Goal: Information Seeking & Learning: Learn about a topic

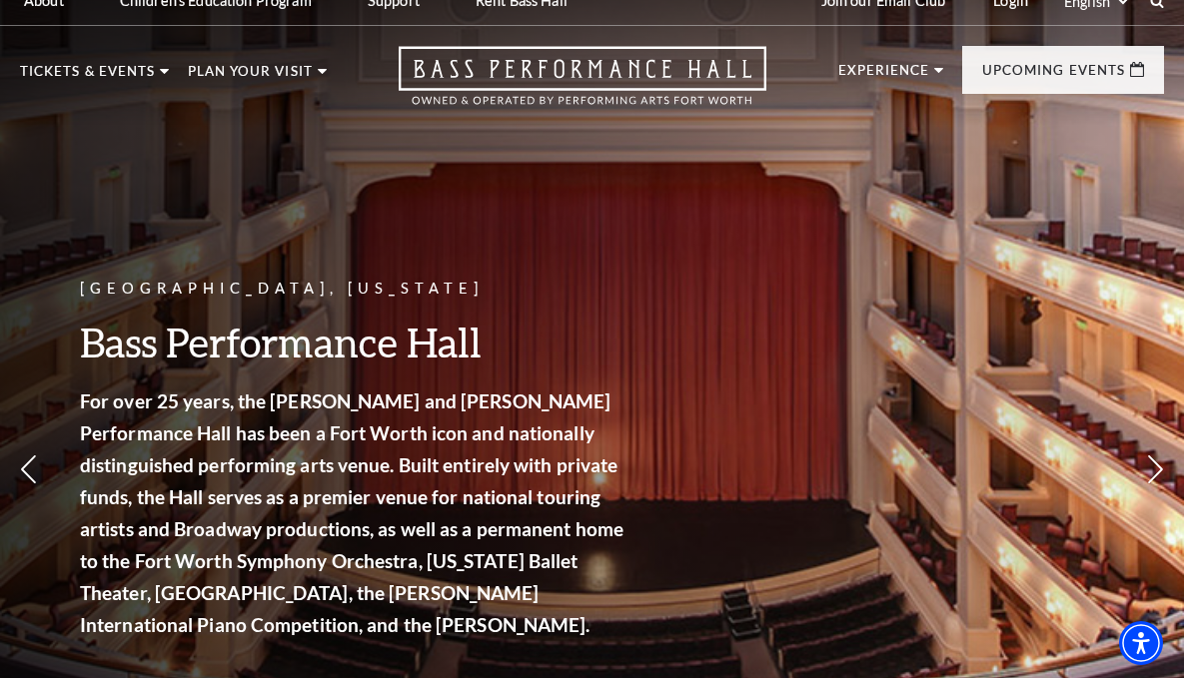
scroll to position [20, 0]
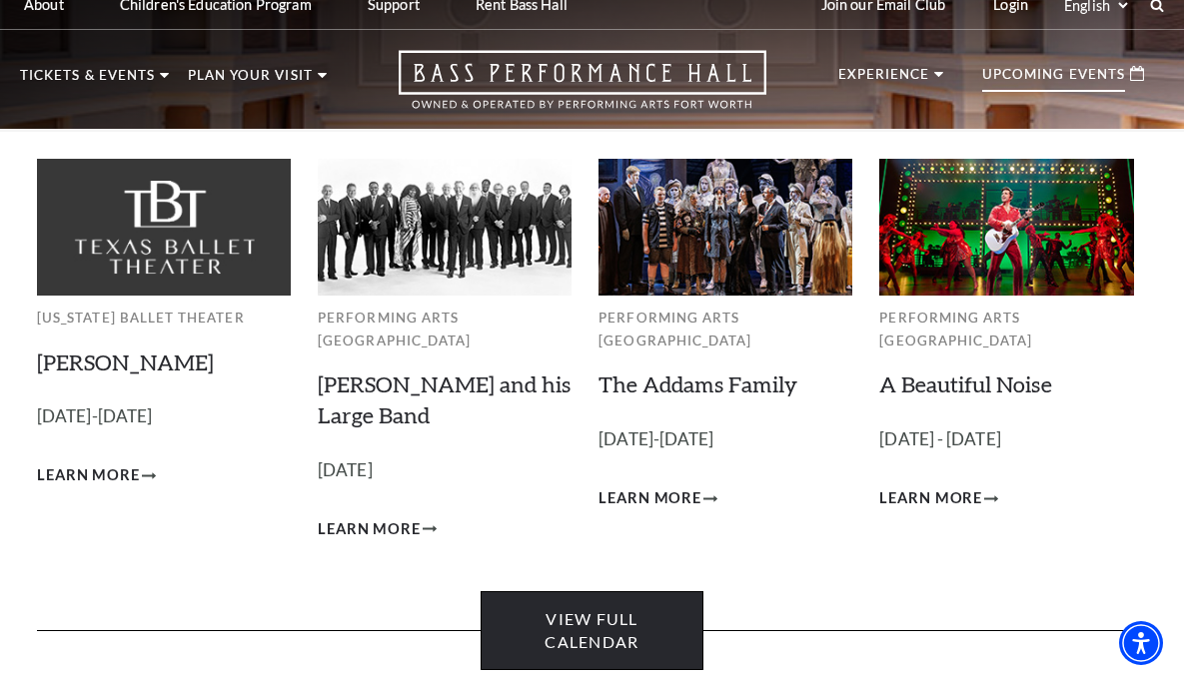
click at [575, 624] on link "View Full Calendar" at bounding box center [591, 630] width 222 height 79
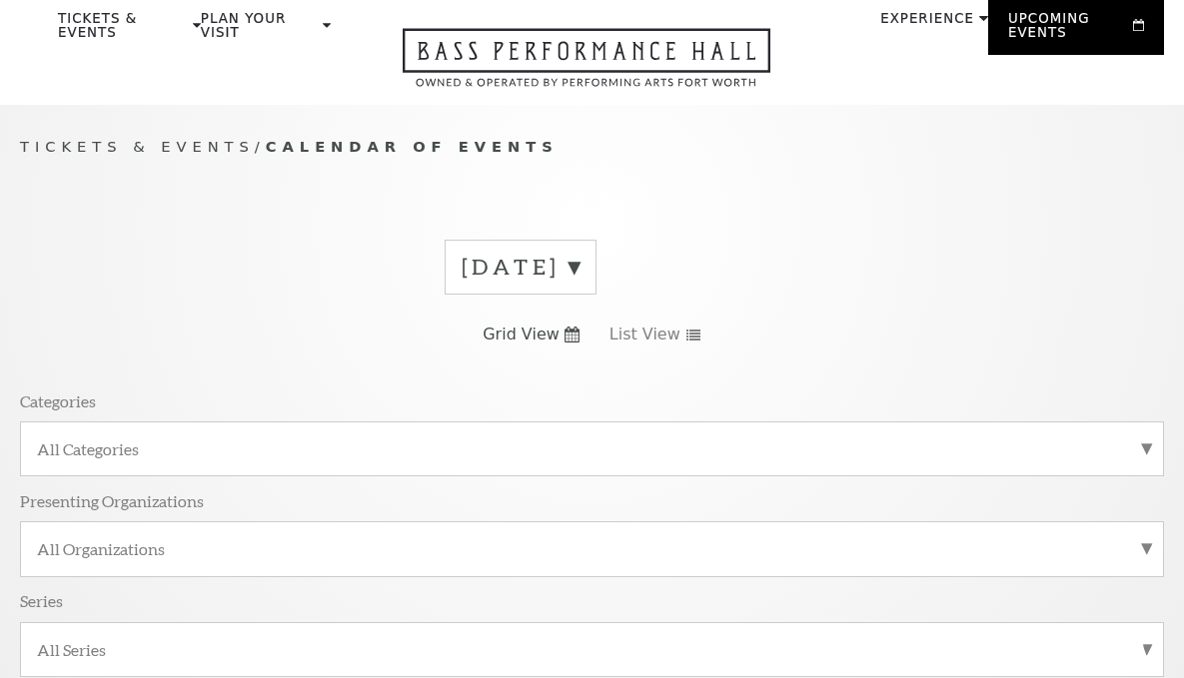
scroll to position [179, 0]
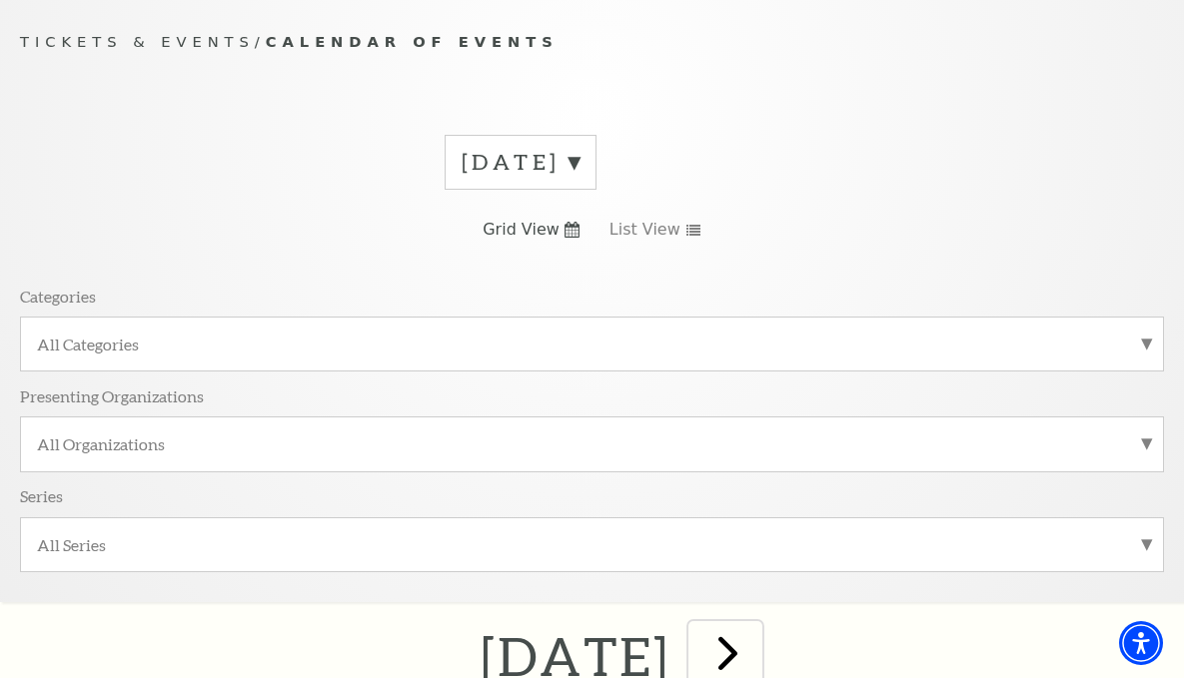
click at [756, 624] on span "next" at bounding box center [727, 652] width 57 height 57
click at [461, 178] on label "[DATE]" at bounding box center [520, 162] width 118 height 31
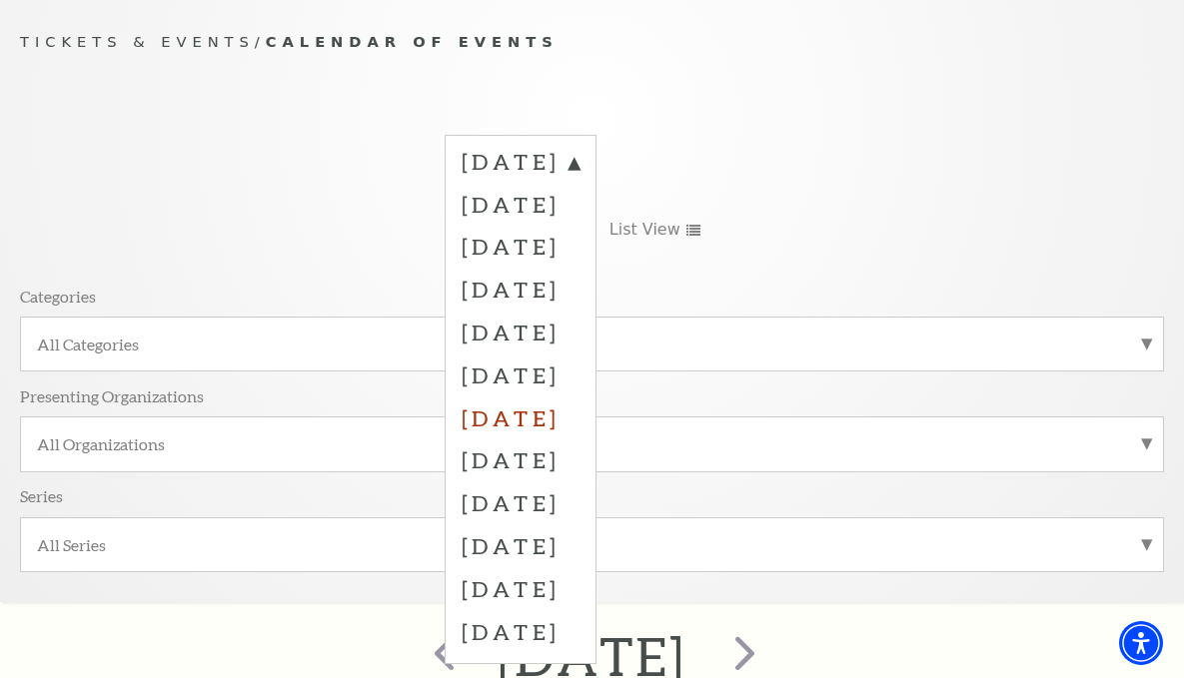
click at [461, 428] on label "April 2026" at bounding box center [520, 418] width 118 height 43
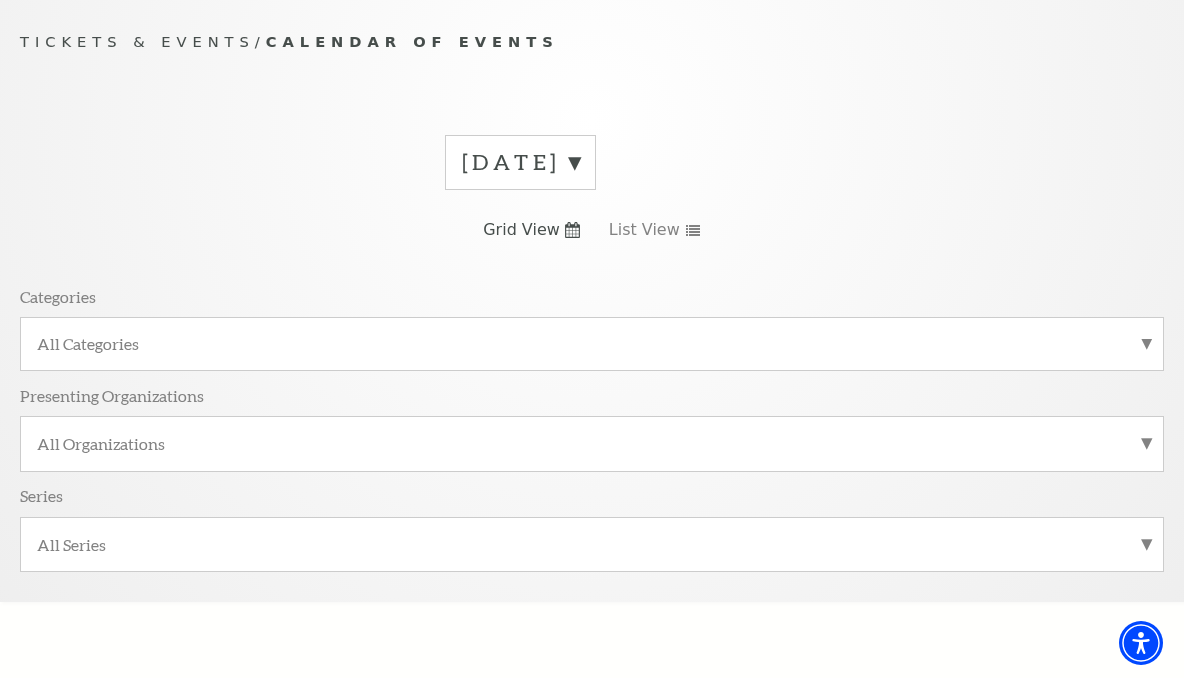
click at [461, 177] on label "November 2025" at bounding box center [520, 162] width 118 height 31
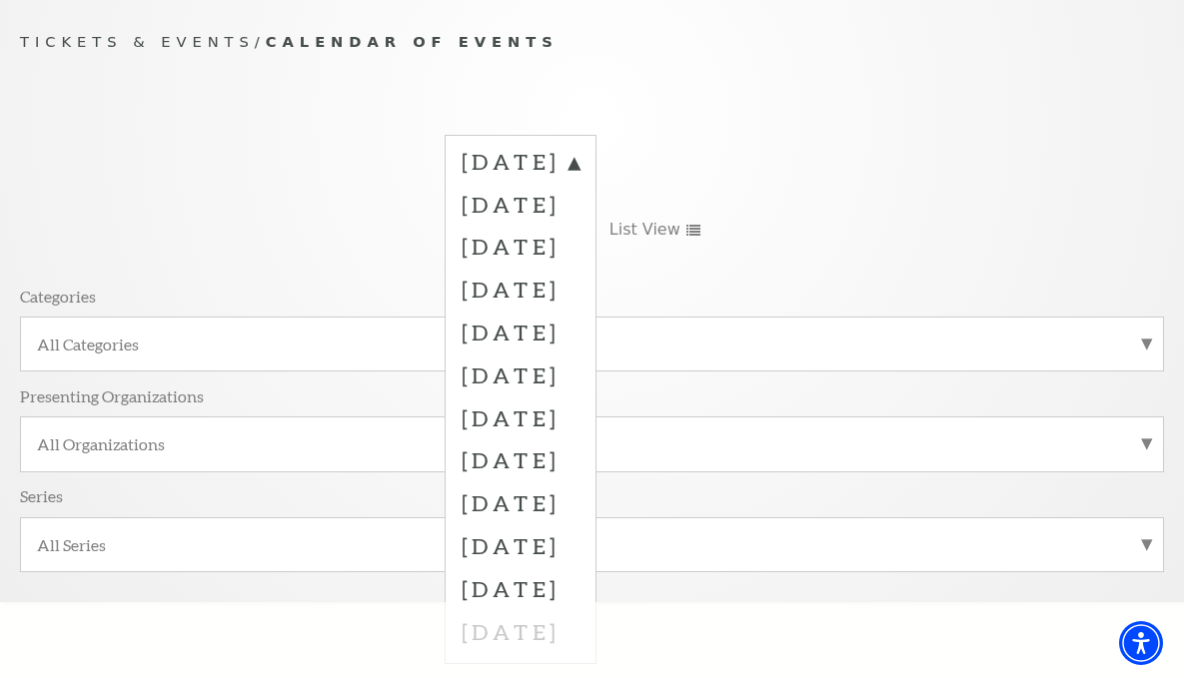
click at [336, 68] on div "Tickets & Events / Calendar of Events October 2025 November 2025 December 2025 …" at bounding box center [592, 315] width 1184 height 571
click at [321, 122] on div "October 2025 November 2025 December 2025 January 2026 February 2026 March 2026 …" at bounding box center [592, 360] width 1144 height 481
click at [461, 226] on label "November 2025" at bounding box center [520, 204] width 118 height 43
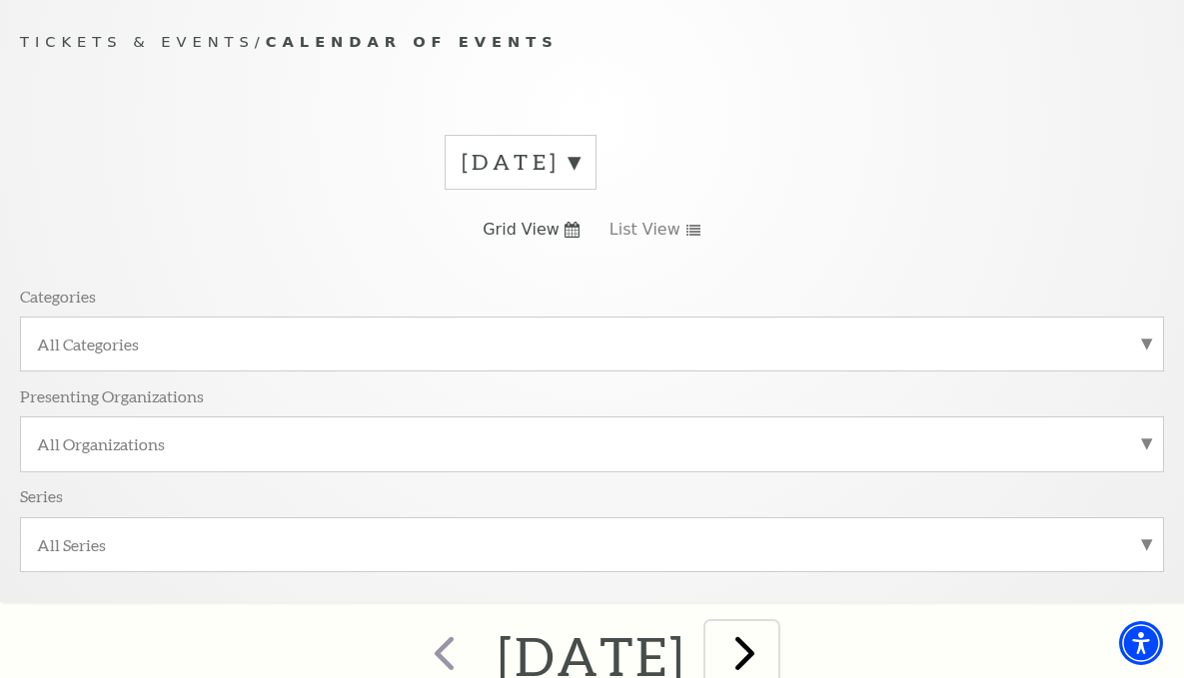
click at [773, 624] on span "next" at bounding box center [744, 652] width 57 height 57
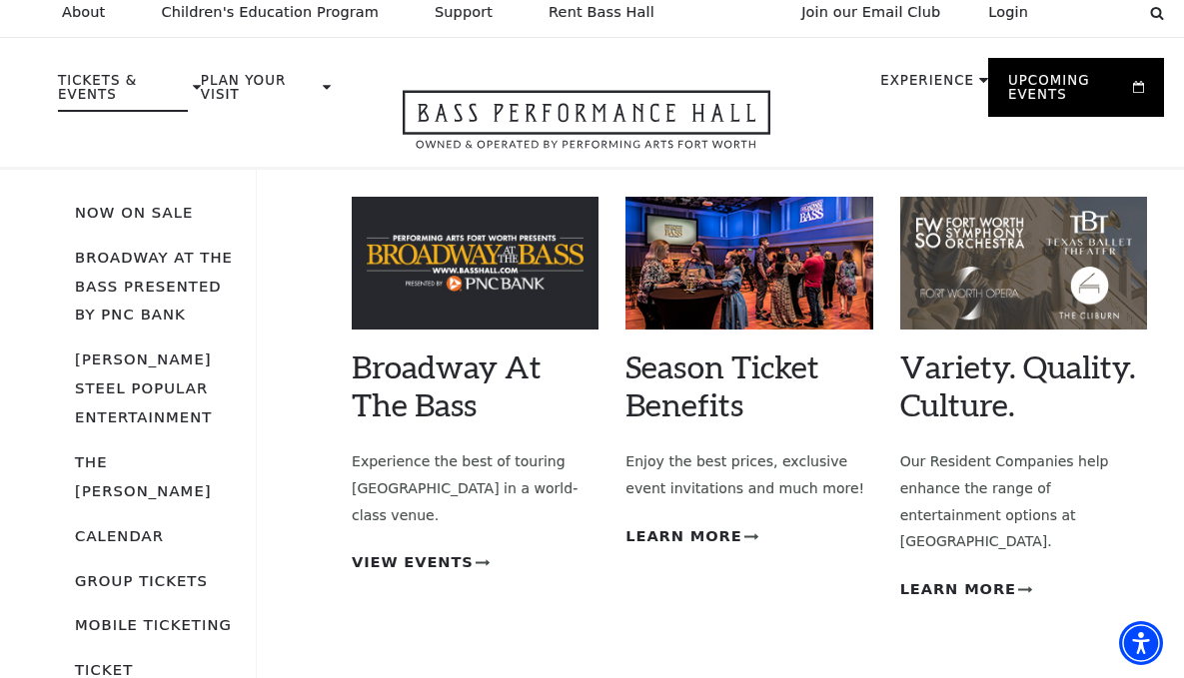
scroll to position [8, 0]
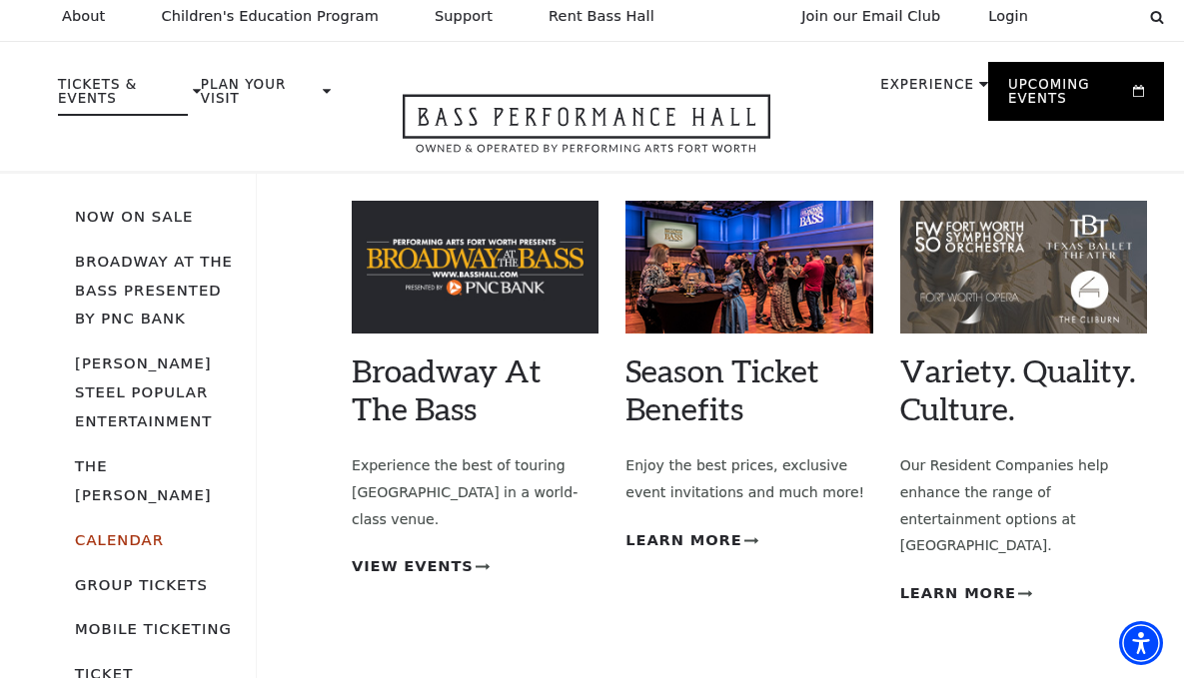
click at [129, 531] on link "Calendar" at bounding box center [119, 539] width 89 height 17
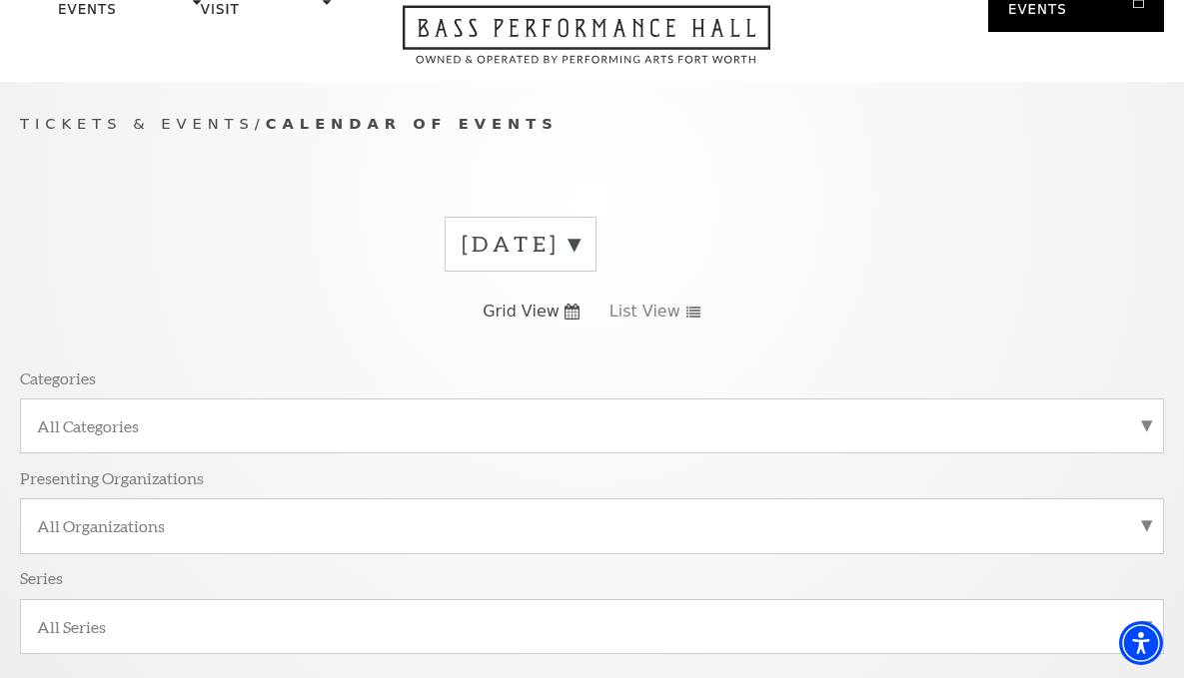
scroll to position [179, 0]
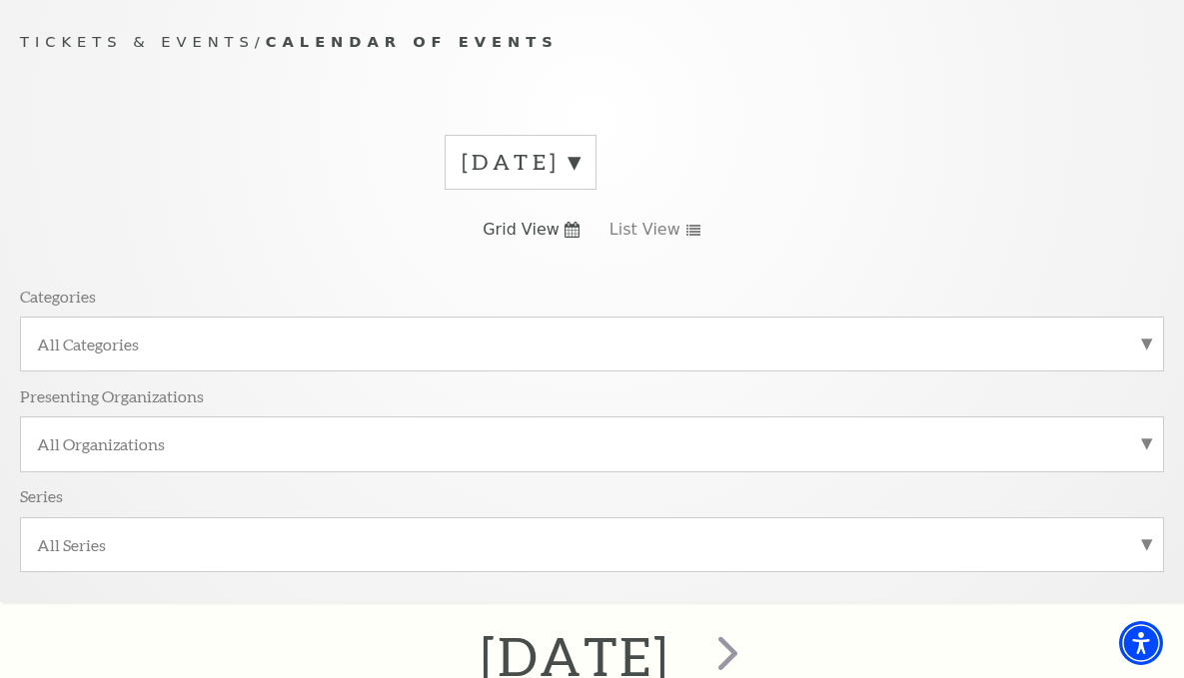
click at [461, 176] on label "[DATE]" at bounding box center [520, 162] width 118 height 31
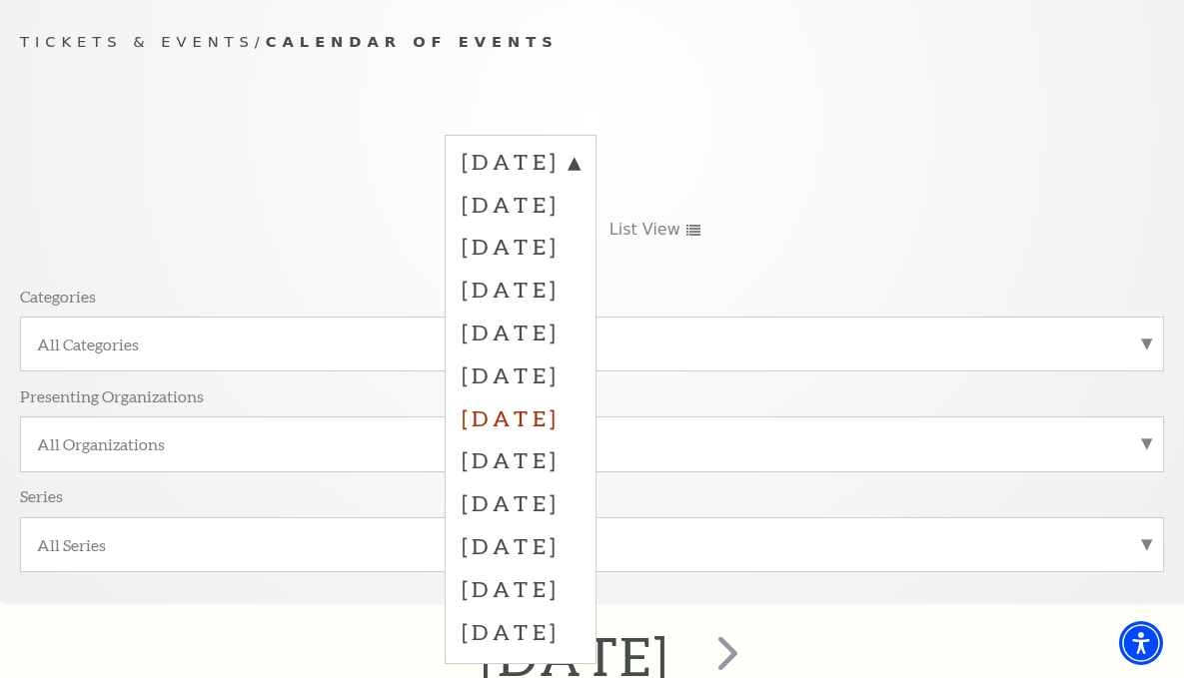
click at [461, 434] on label "[DATE]" at bounding box center [520, 418] width 118 height 43
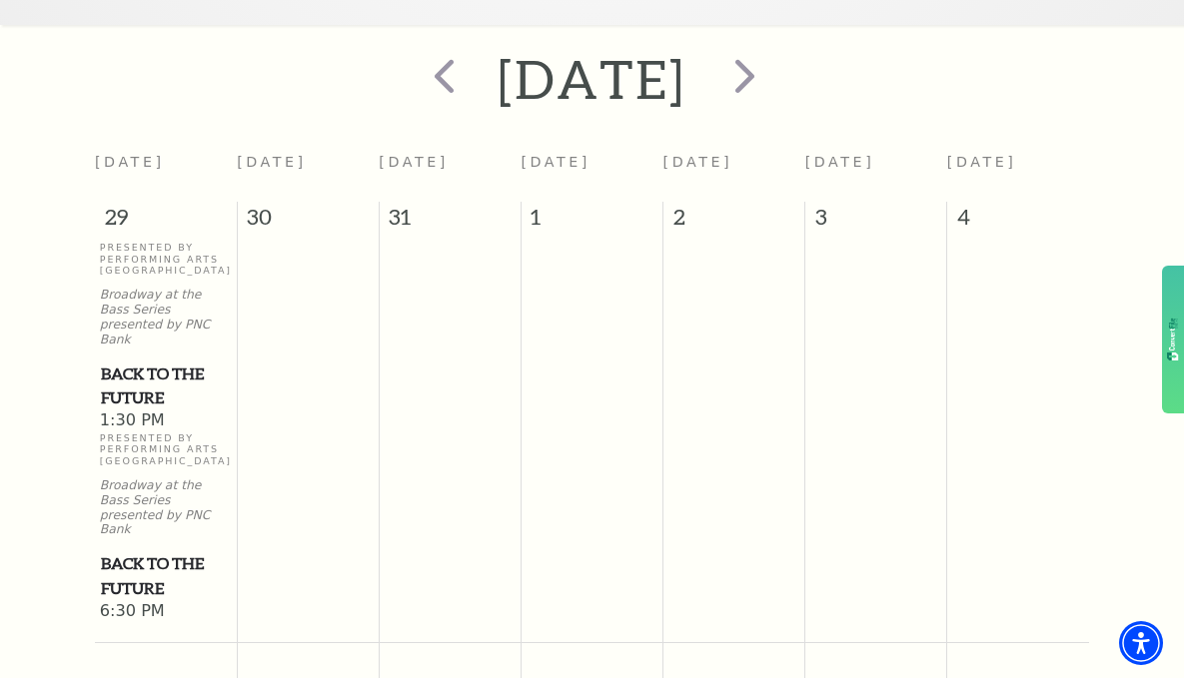
scroll to position [754, 0]
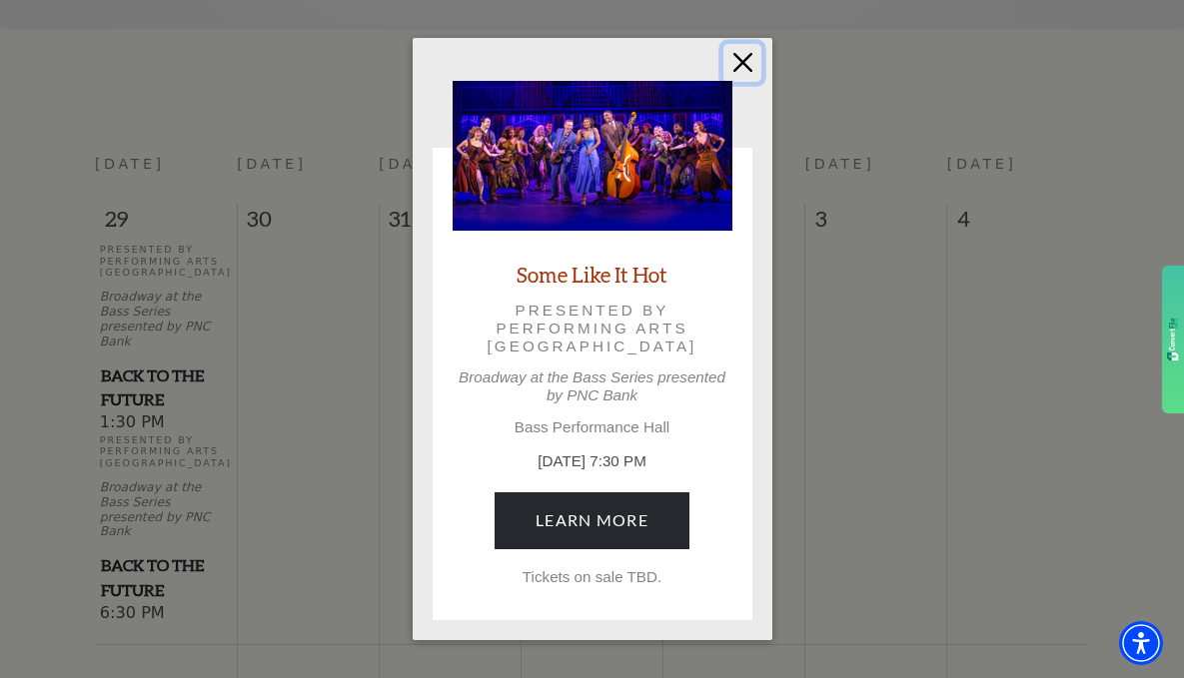
click at [739, 60] on button "Close" at bounding box center [742, 63] width 38 height 38
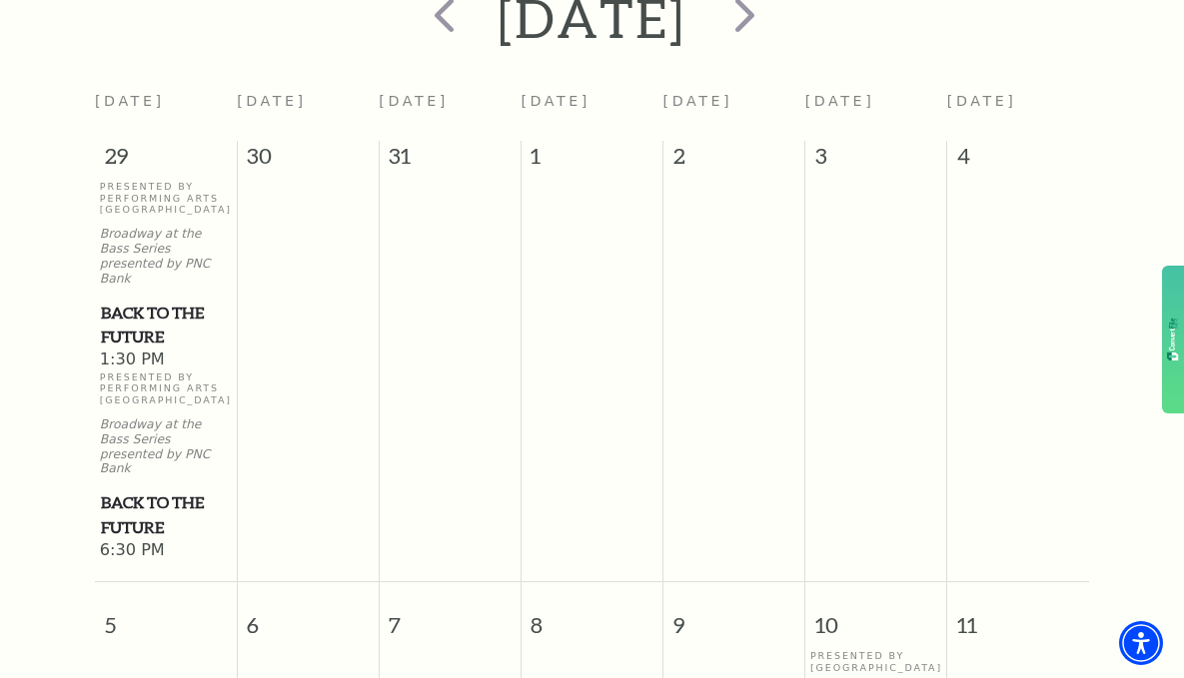
scroll to position [843, 0]
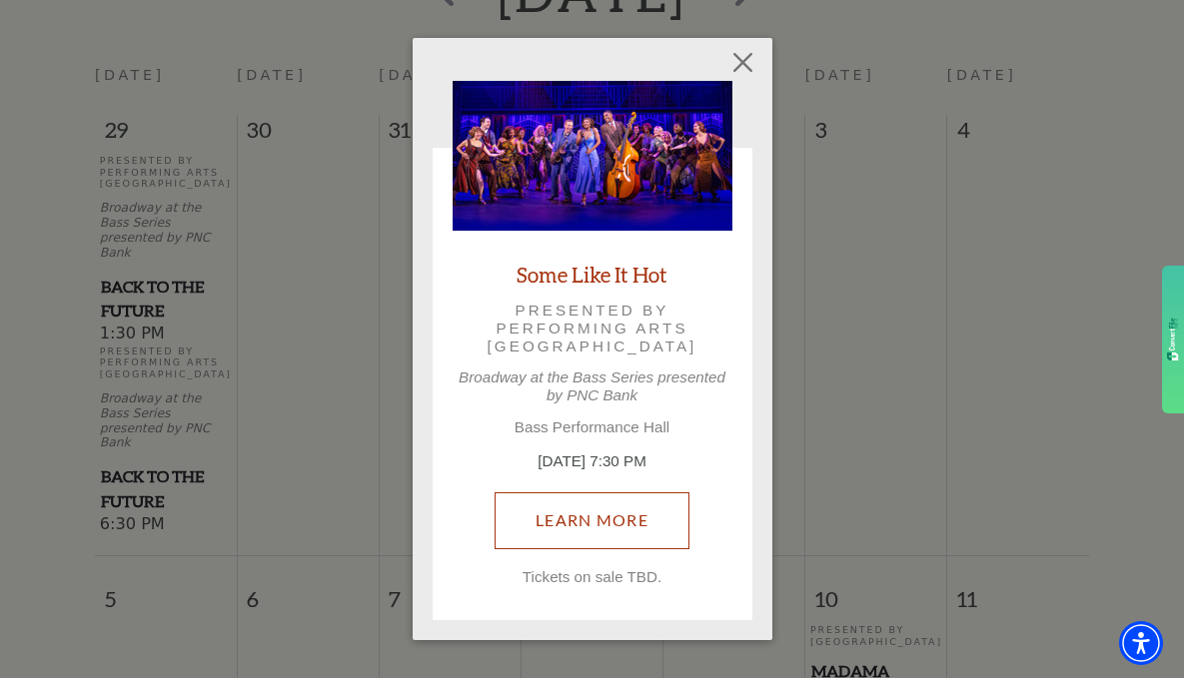
click at [597, 523] on link "Learn More" at bounding box center [591, 520] width 195 height 56
click at [605, 528] on link "Learn More" at bounding box center [591, 520] width 195 height 56
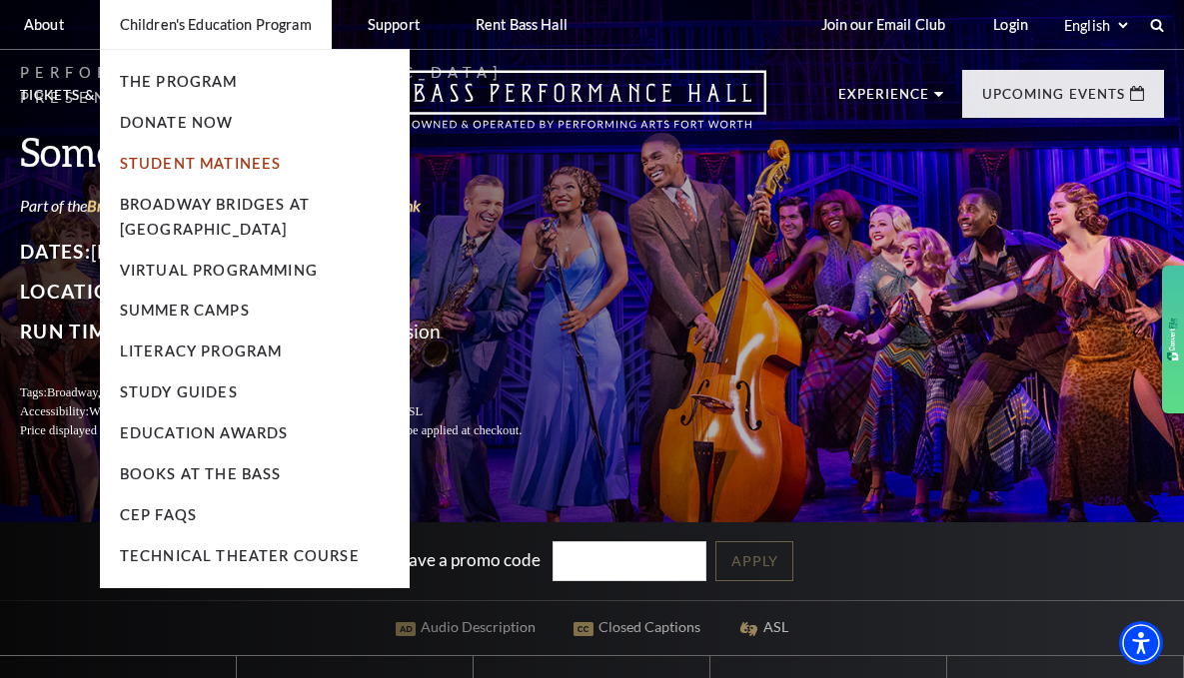
click at [230, 166] on link "Student Matinees" at bounding box center [201, 163] width 162 height 17
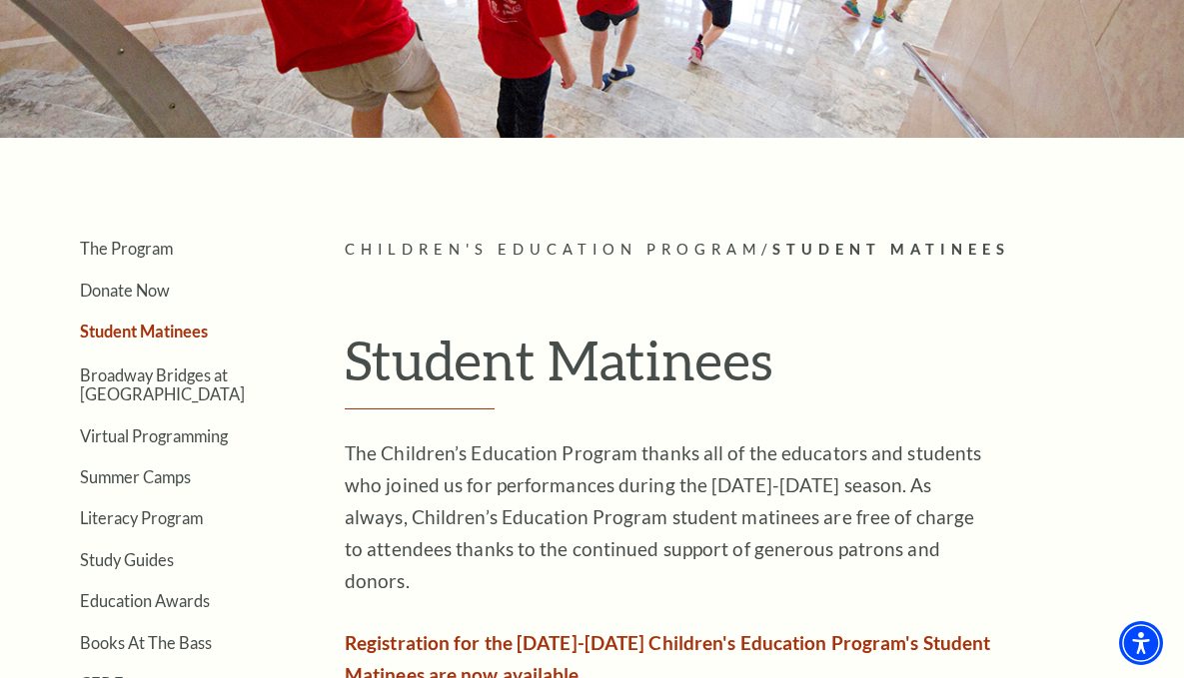
scroll to position [244, 0]
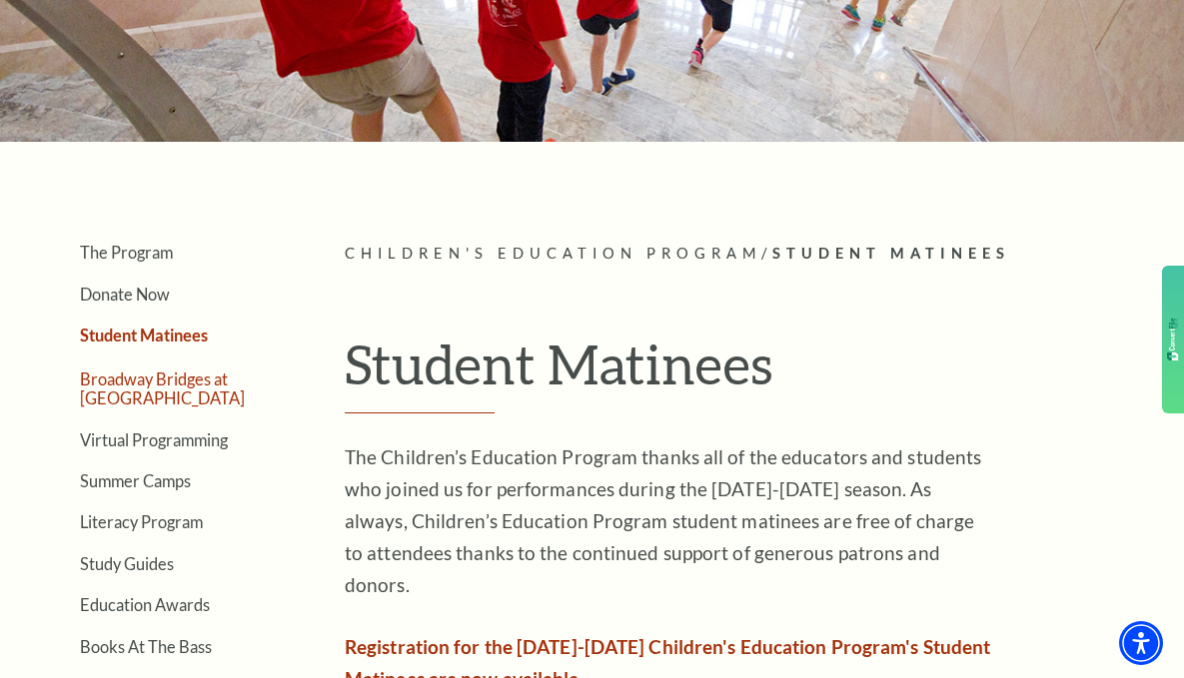
click at [175, 384] on link "Broadway Bridges at [GEOGRAPHIC_DATA]" at bounding box center [162, 389] width 165 height 38
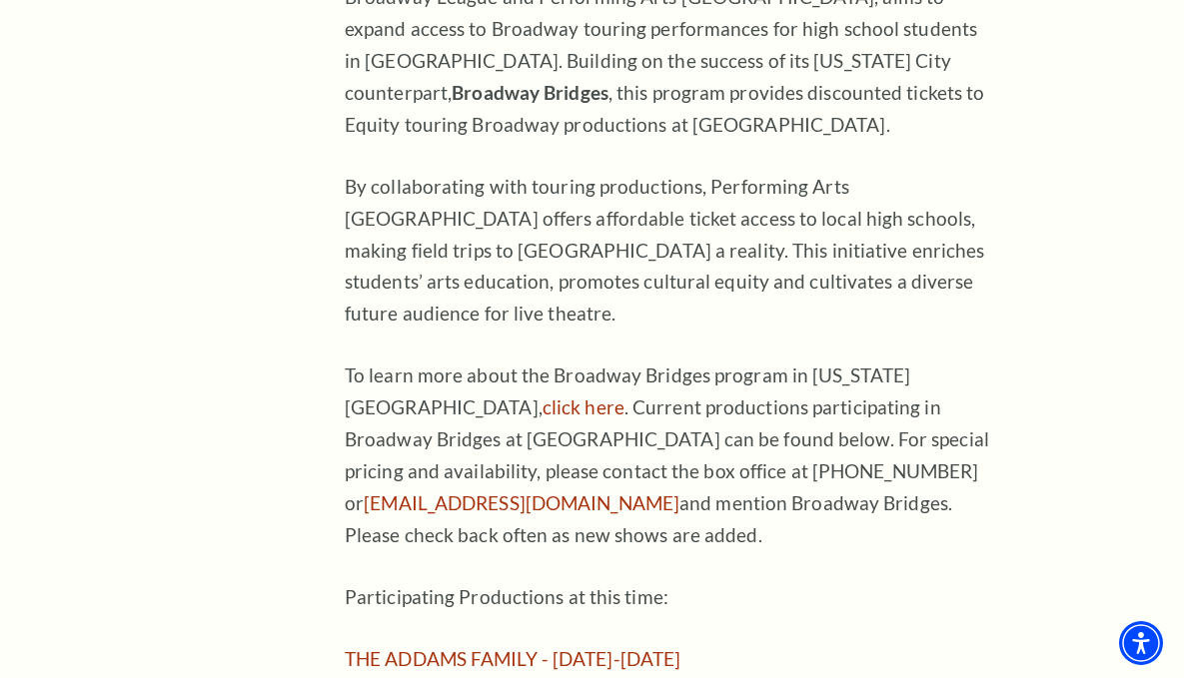
scroll to position [1215, 0]
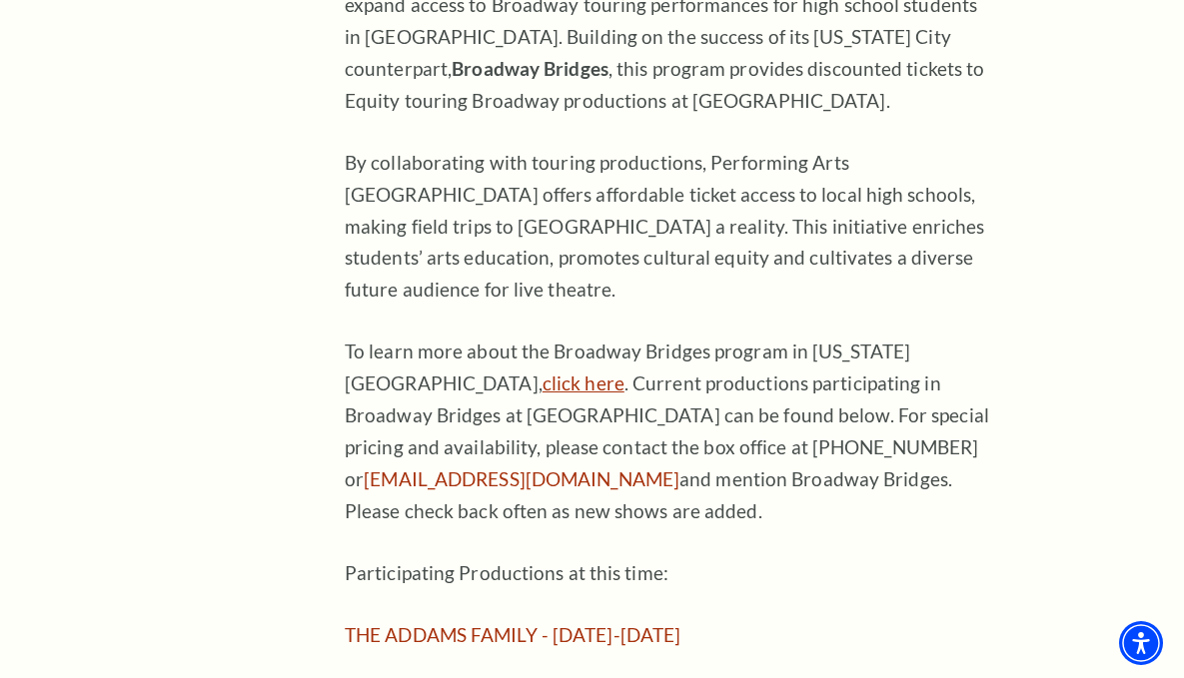
click at [624, 372] on link "click here" at bounding box center [583, 383] width 82 height 23
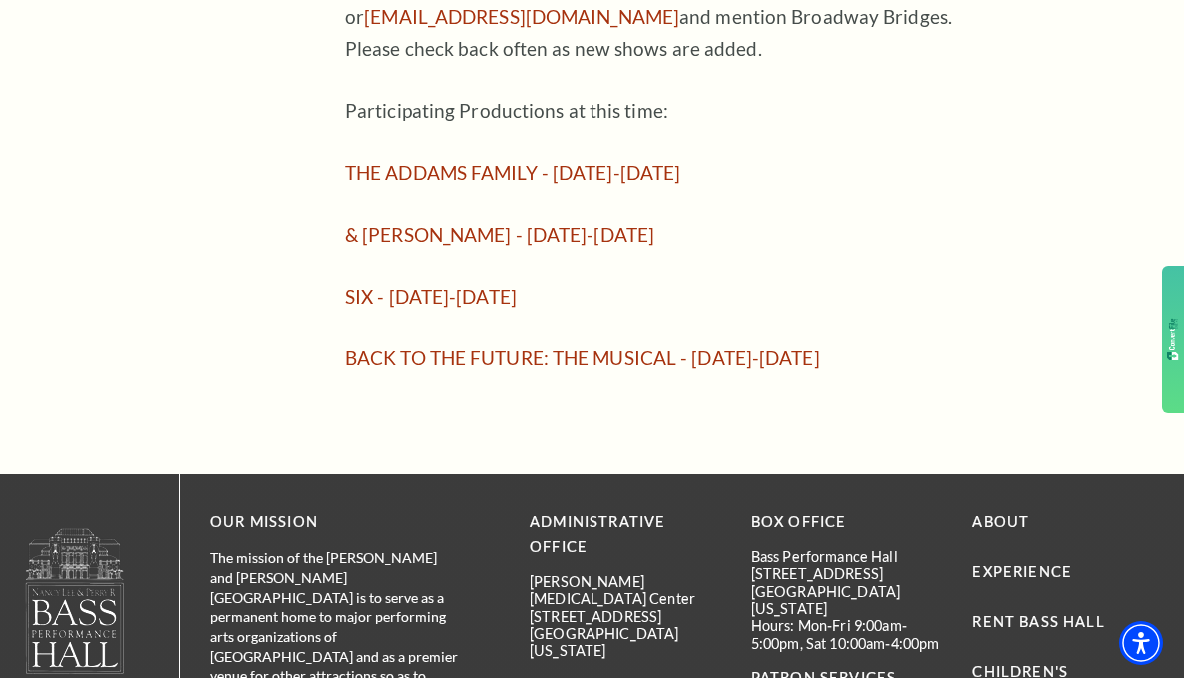
scroll to position [1679, 0]
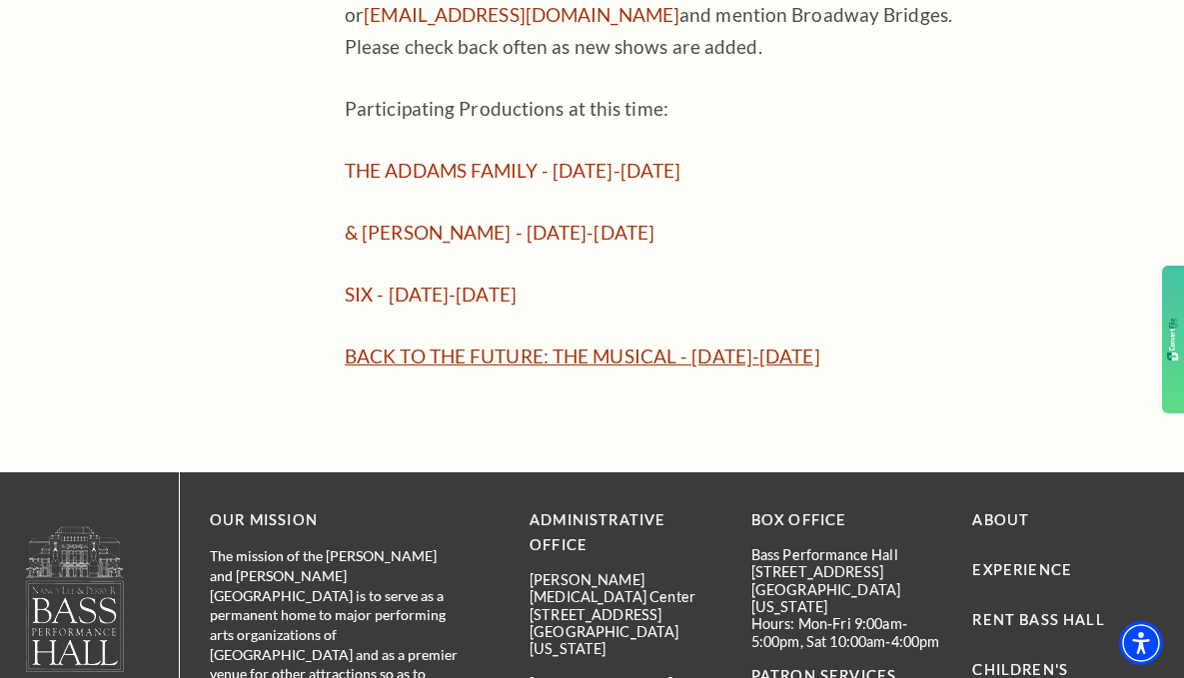
click at [433, 345] on link "BACK TO THE FUTURE: THE MUSICAL - [DATE]-[DATE]" at bounding box center [582, 356] width 475 height 23
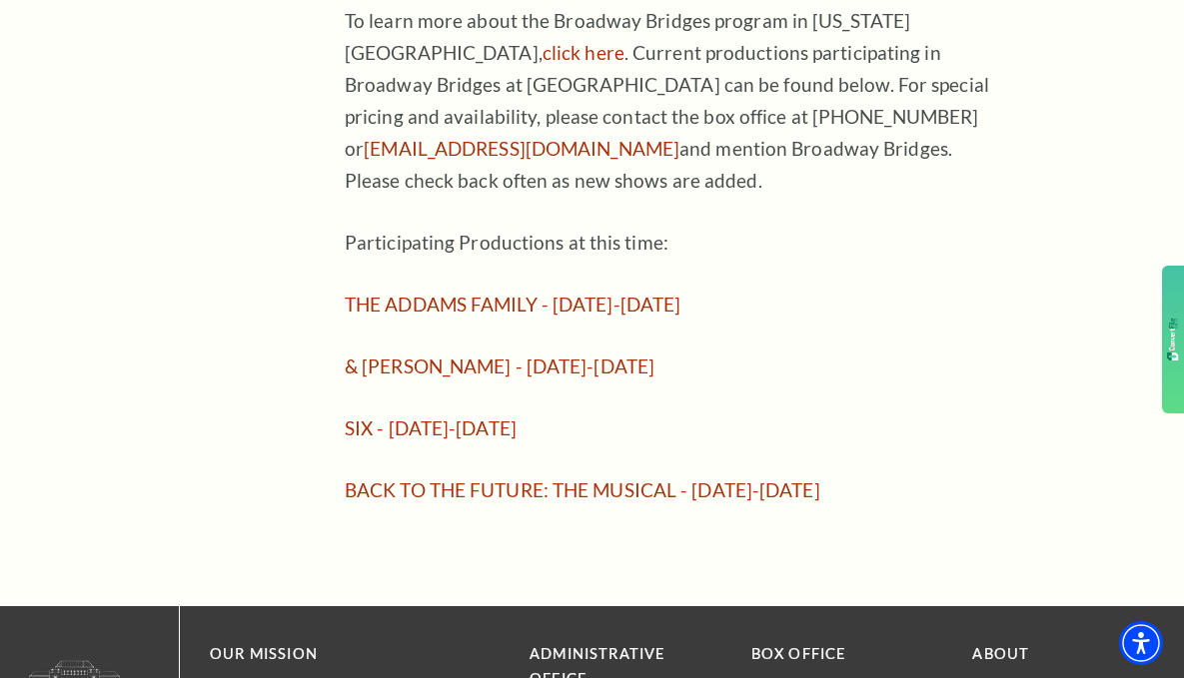
scroll to position [1548, 0]
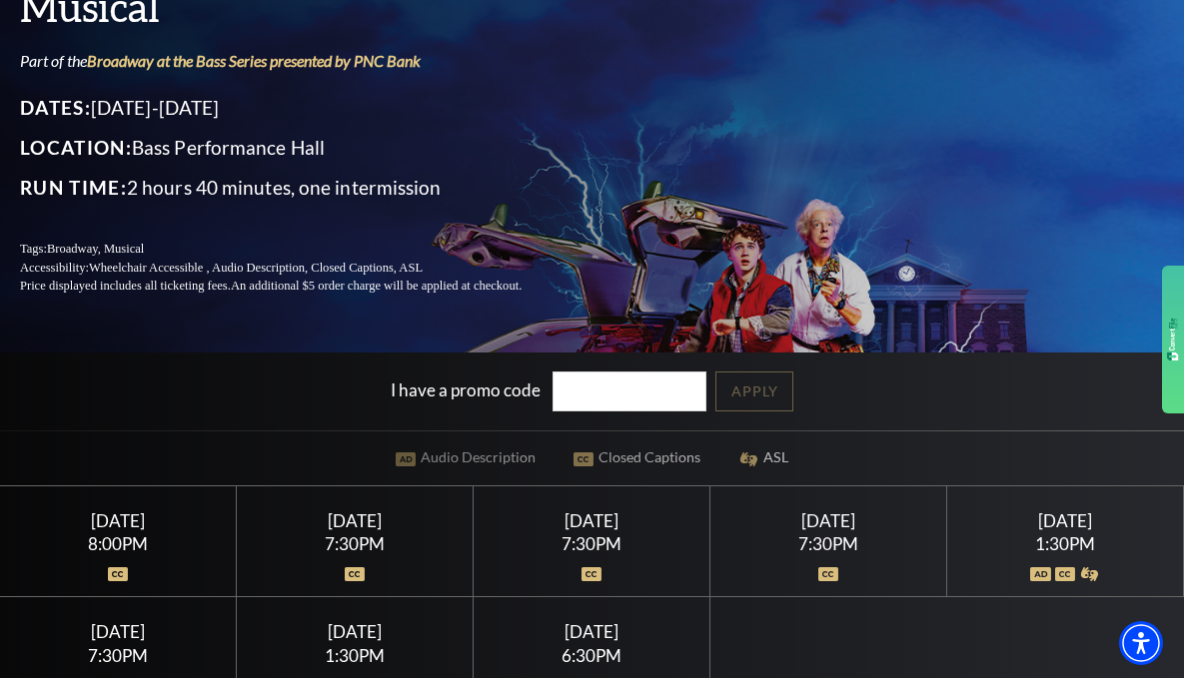
scroll to position [249, 0]
